Goal: Task Accomplishment & Management: Use online tool/utility

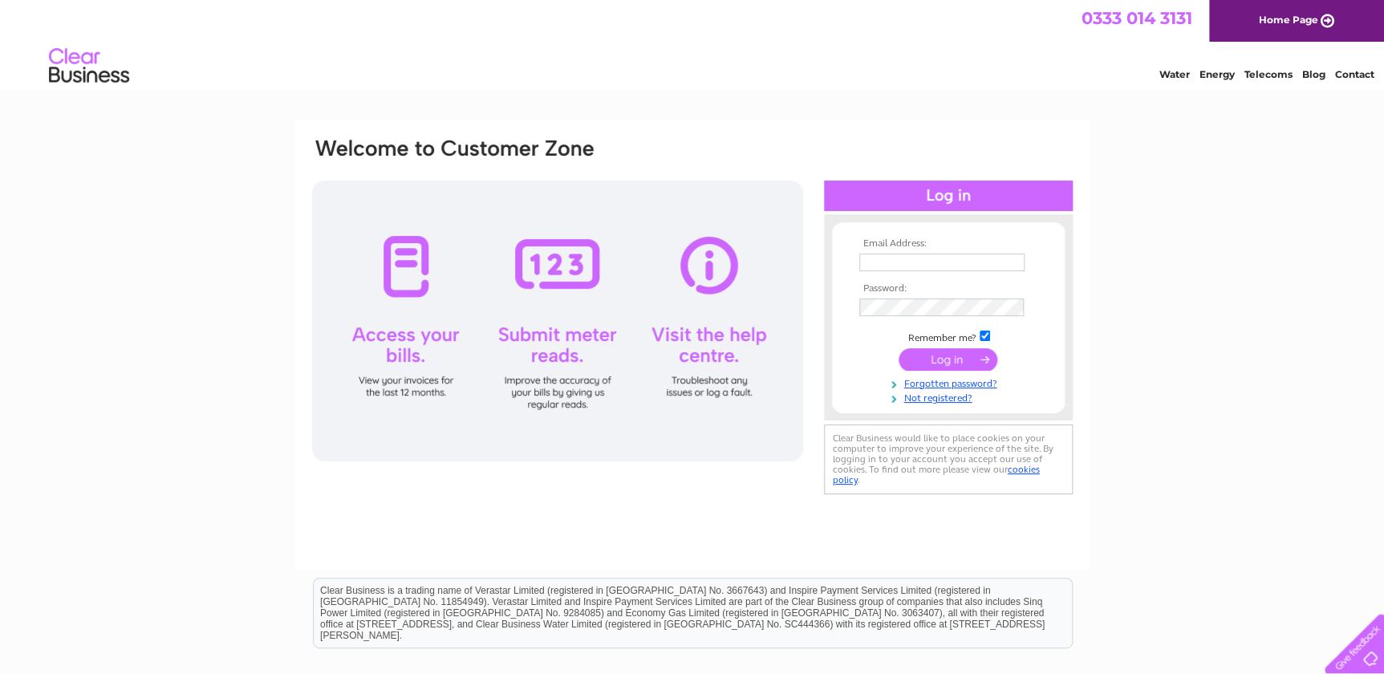
type input "tony@waterworksaquatics.co.uk"
click at [939, 362] on input "submit" at bounding box center [948, 359] width 99 height 22
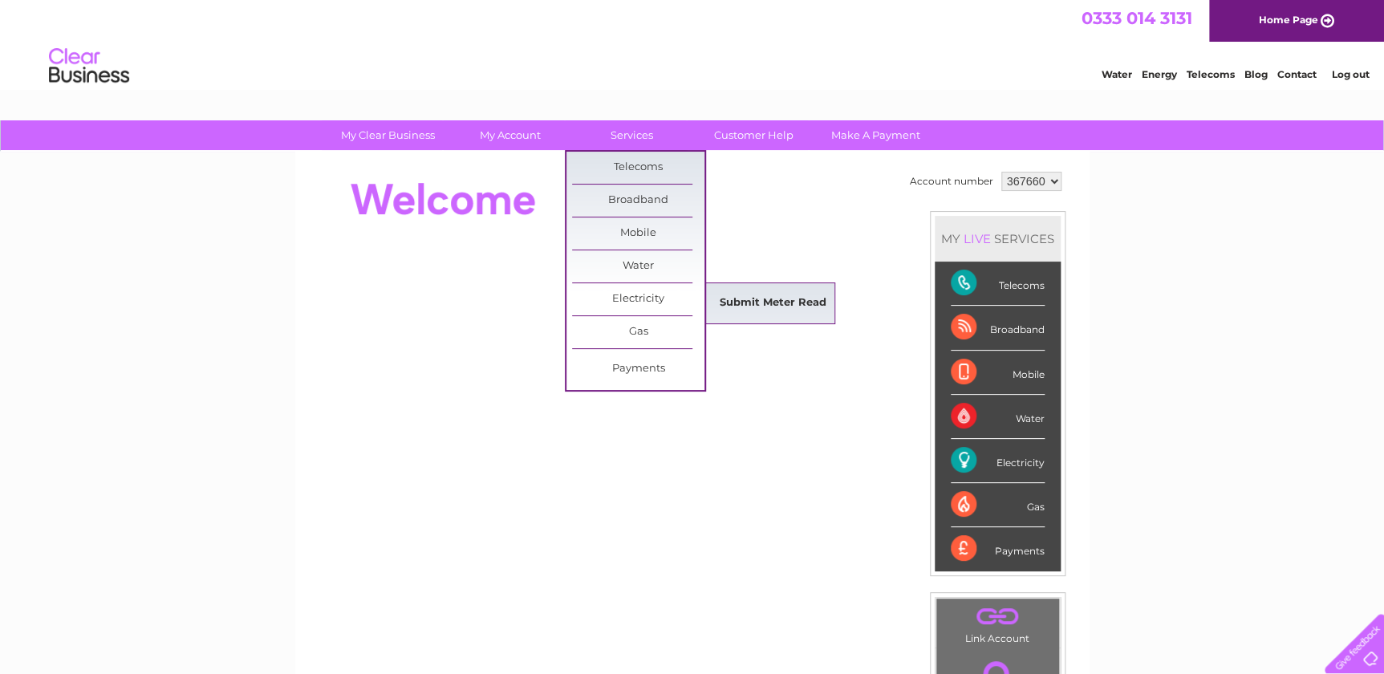
click at [734, 305] on link "Submit Meter Read" at bounding box center [773, 303] width 132 height 32
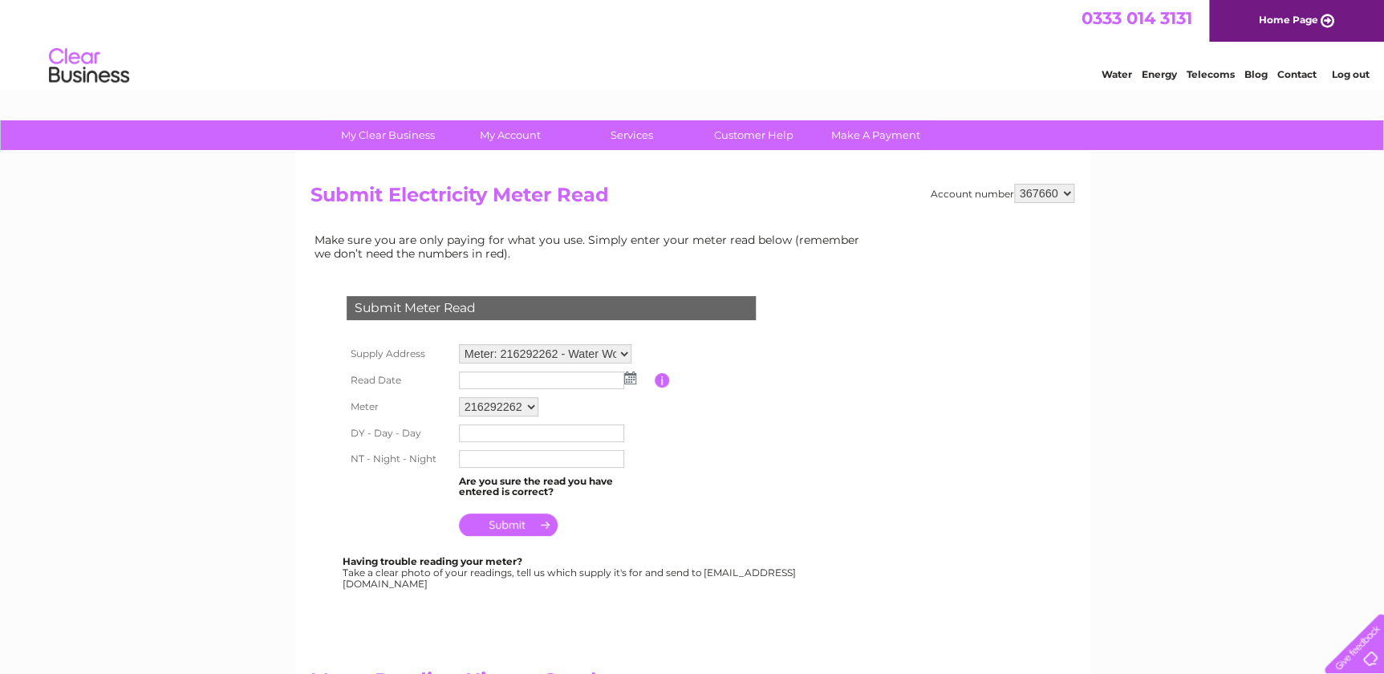
click at [556, 388] on td at bounding box center [555, 380] width 200 height 26
click at [546, 383] on input "text" at bounding box center [542, 380] width 167 height 19
click at [628, 371] on img at bounding box center [630, 377] width 12 height 13
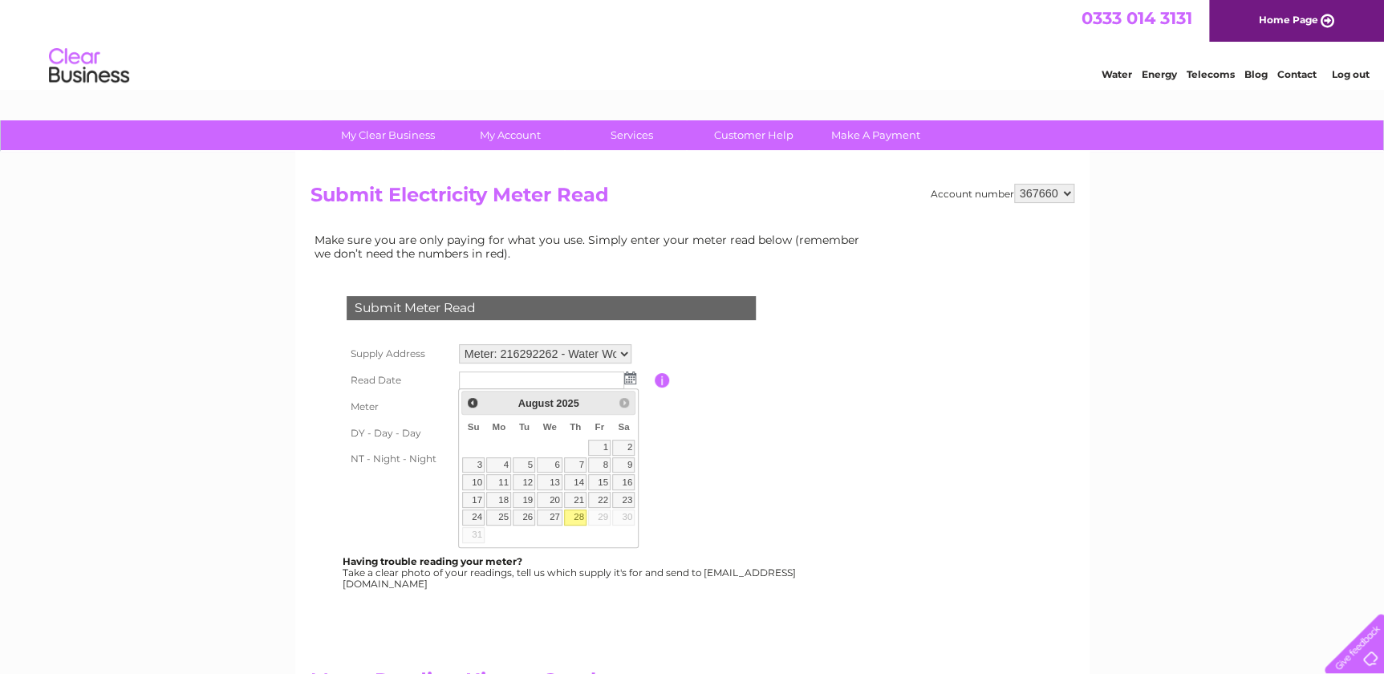
click at [580, 510] on link "28" at bounding box center [575, 517] width 22 height 16
type input "[DATE]"
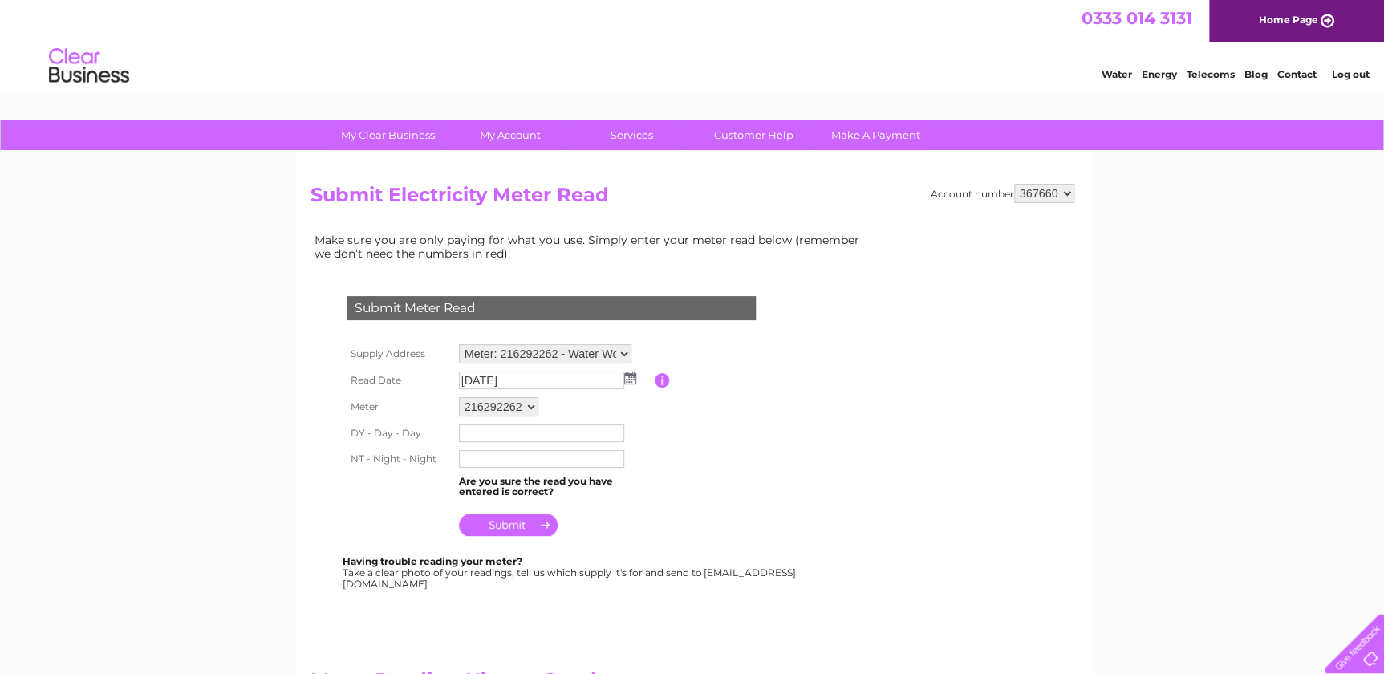
click at [554, 428] on input "text" at bounding box center [541, 433] width 165 height 18
type input "286634"
click at [552, 457] on input "text" at bounding box center [542, 459] width 167 height 19
type input "099347"
click at [527, 518] on input "submit" at bounding box center [508, 524] width 99 height 22
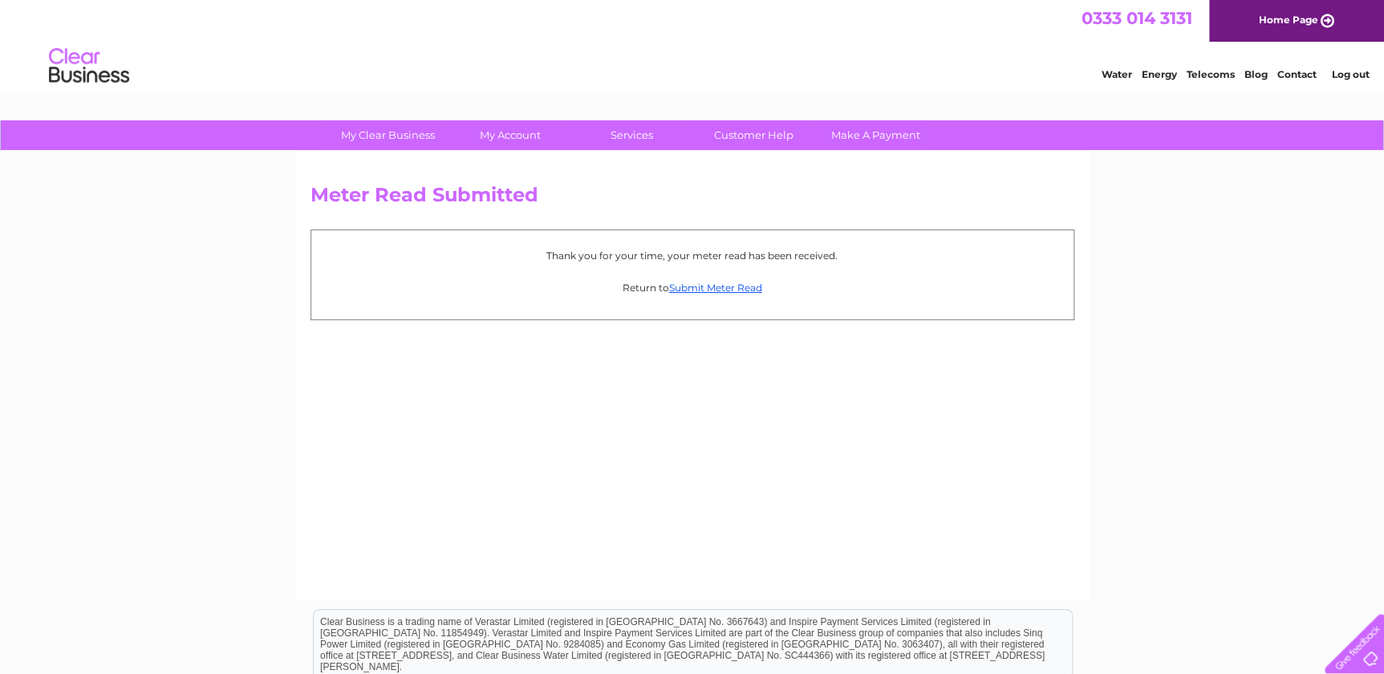
click at [1341, 76] on link "Log out" at bounding box center [1351, 74] width 38 height 12
